Goal: Task Accomplishment & Management: Use online tool/utility

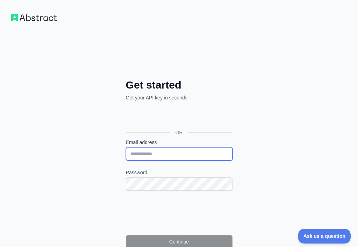
click at [126, 147] on input "Email address" at bounding box center [179, 153] width 107 height 13
paste input "**********"
type input "**********"
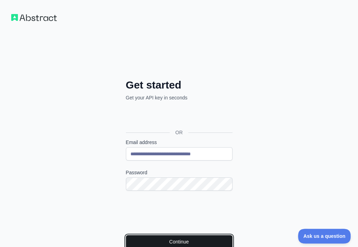
click at [126, 235] on button "Continue" at bounding box center [179, 241] width 107 height 13
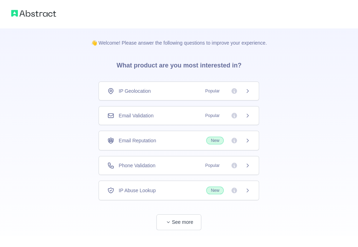
click at [168, 113] on div "Email Validation Popular" at bounding box center [178, 115] width 143 height 7
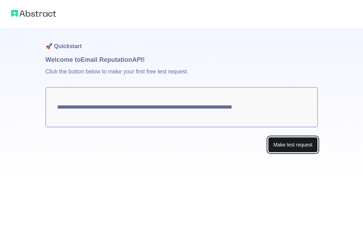
click at [273, 143] on button "Make test request" at bounding box center [292, 145] width 49 height 16
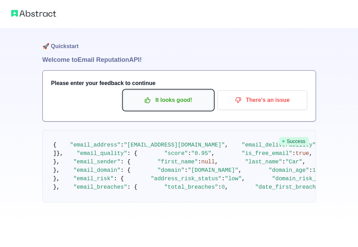
click at [161, 98] on p "It looks good!" at bounding box center [168, 100] width 79 height 12
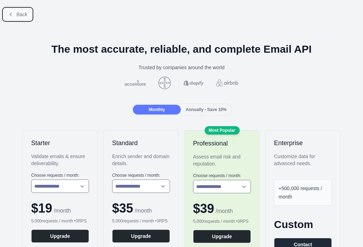
click at [23, 17] on span "Back" at bounding box center [21, 15] width 11 height 6
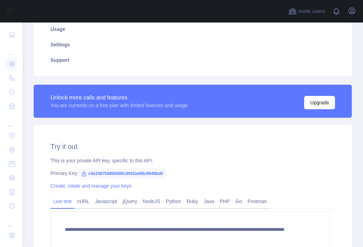
scroll to position [175, 0]
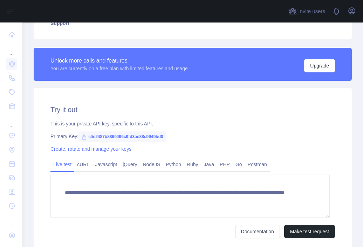
click at [156, 139] on span "c4e2487b8869496c9fd3ae88c9949bd0" at bounding box center [123, 136] width 88 height 11
copy span "c4e2487b8869496c9fd3ae88c9949bd0"
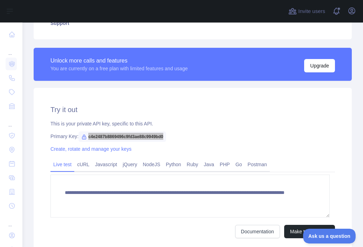
scroll to position [0, 0]
